Goal: Transaction & Acquisition: Subscribe to service/newsletter

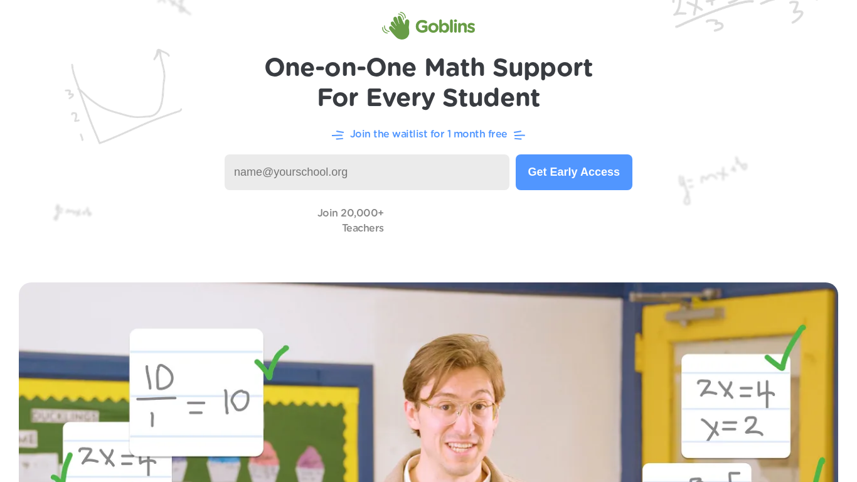
scroll to position [58, 0]
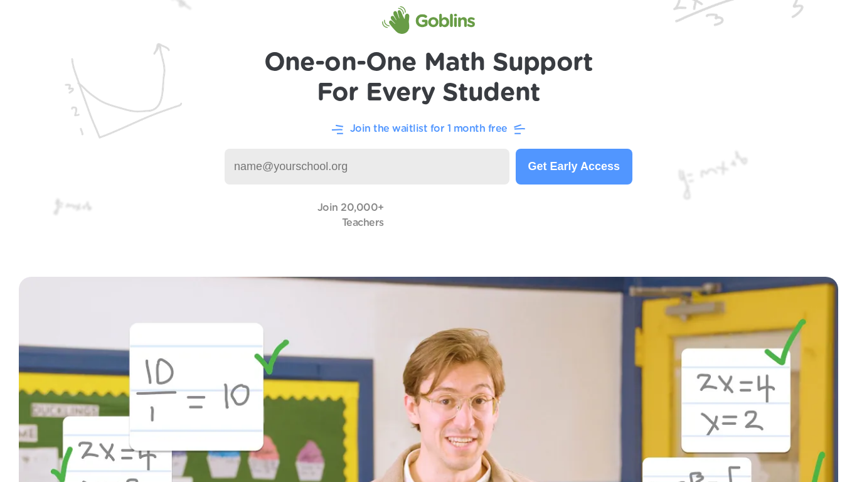
click at [572, 168] on button "Get Early Access" at bounding box center [574, 167] width 117 height 36
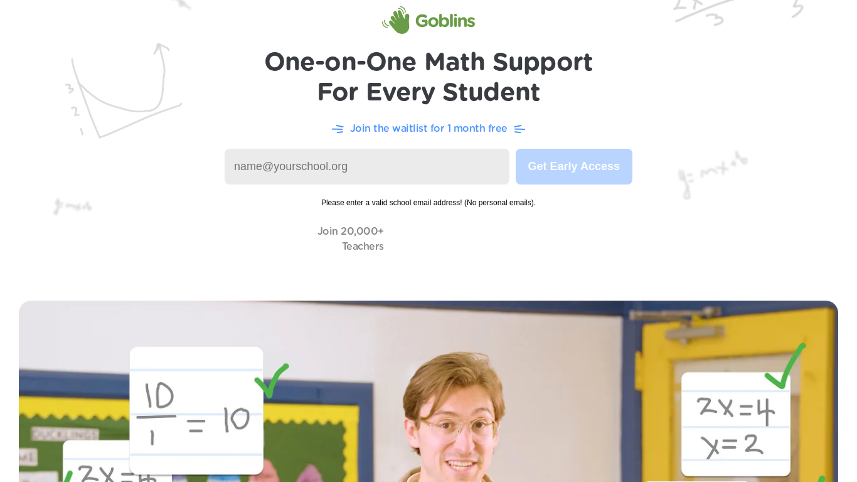
click at [246, 169] on input at bounding box center [367, 167] width 285 height 36
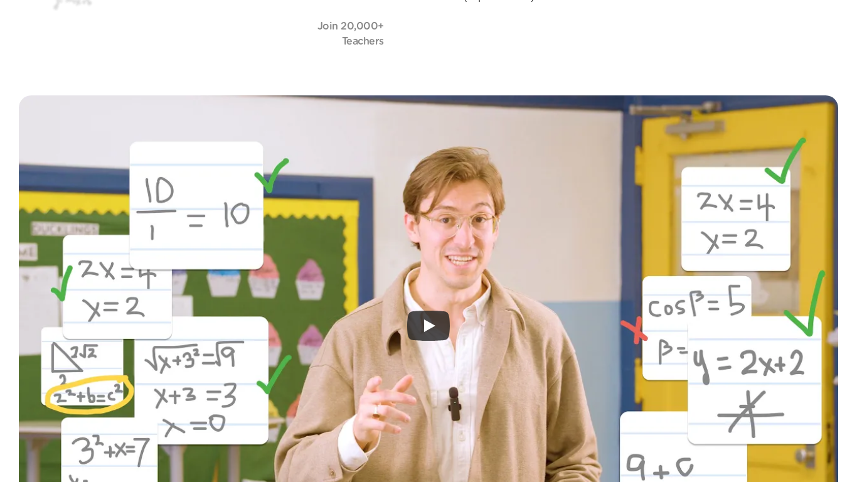
scroll to position [0, 0]
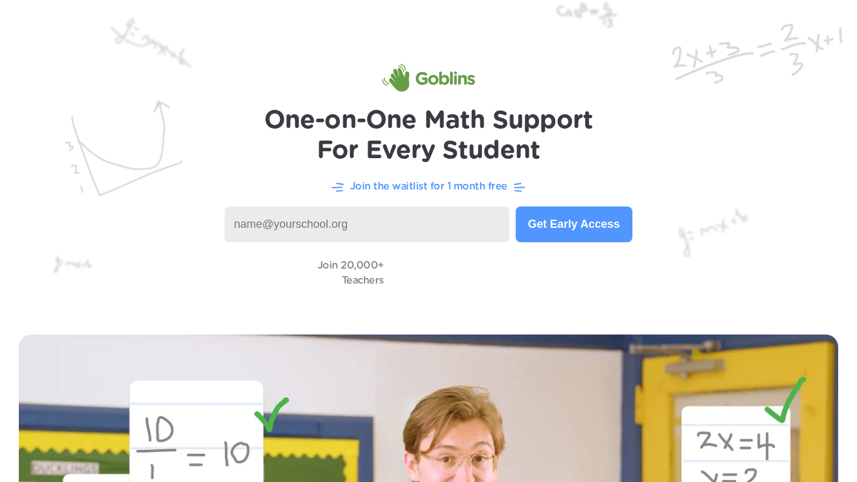
click at [808, 279] on div "Join 20,000+ Teachers" at bounding box center [428, 273] width 807 height 36
